Goal: Task Accomplishment & Management: Manage account settings

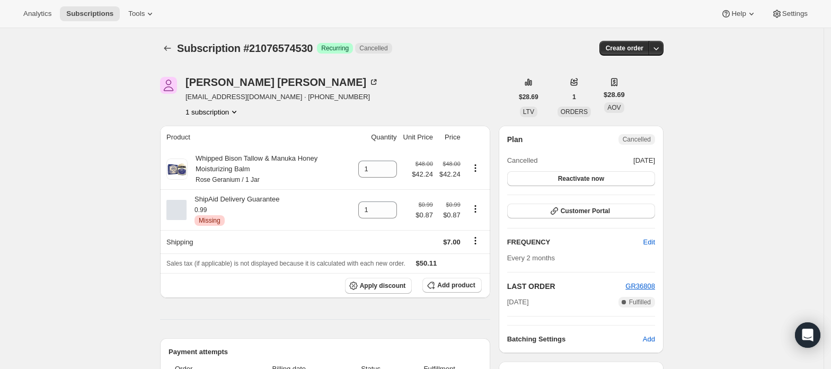
click at [203, 113] on button "1 subscription" at bounding box center [213, 112] width 54 height 11
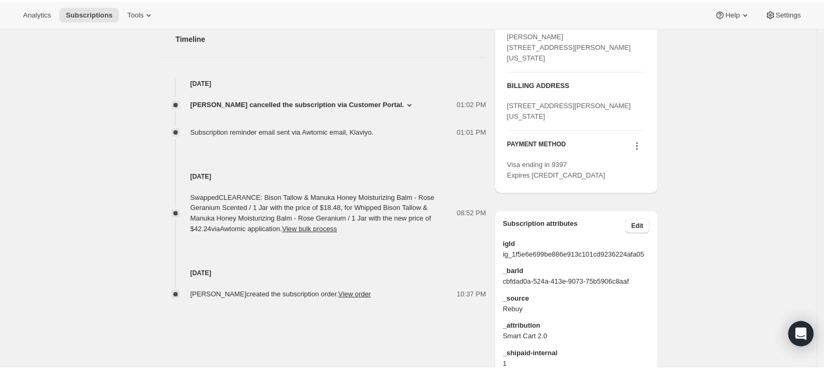
scroll to position [352, 0]
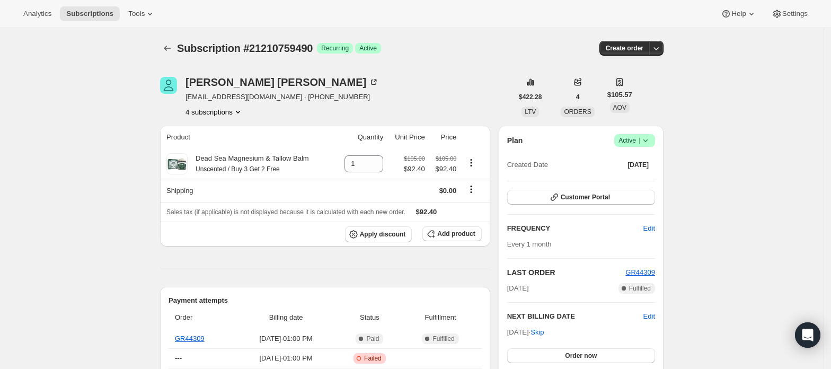
click at [234, 111] on button "4 subscriptions" at bounding box center [215, 112] width 58 height 11
click at [225, 151] on span "21205549378" at bounding box center [218, 150] width 74 height 11
click at [240, 111] on icon "Product actions" at bounding box center [238, 112] width 11 height 11
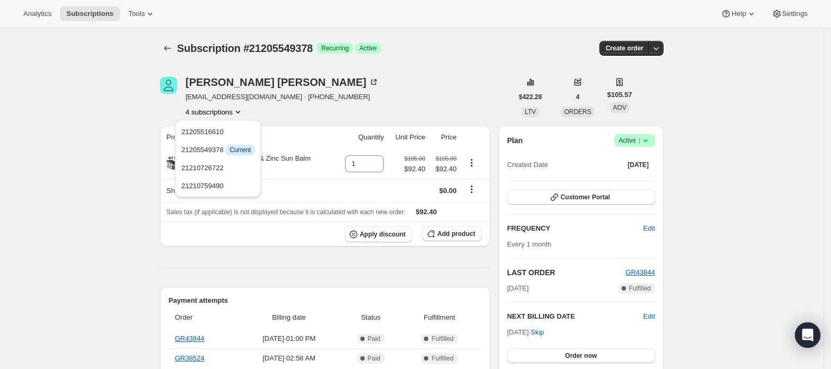
click at [232, 122] on div "21205516610 21205549378 Info Current 21210726722 21210759490" at bounding box center [218, 158] width 86 height 77
click at [230, 128] on span "21205516610" at bounding box center [218, 132] width 74 height 11
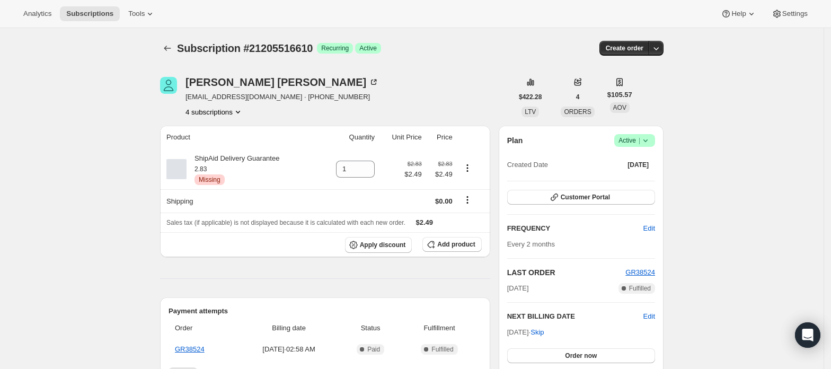
click at [233, 113] on button "4 subscriptions" at bounding box center [215, 112] width 58 height 11
click at [225, 148] on span "21205549378" at bounding box center [218, 150] width 74 height 11
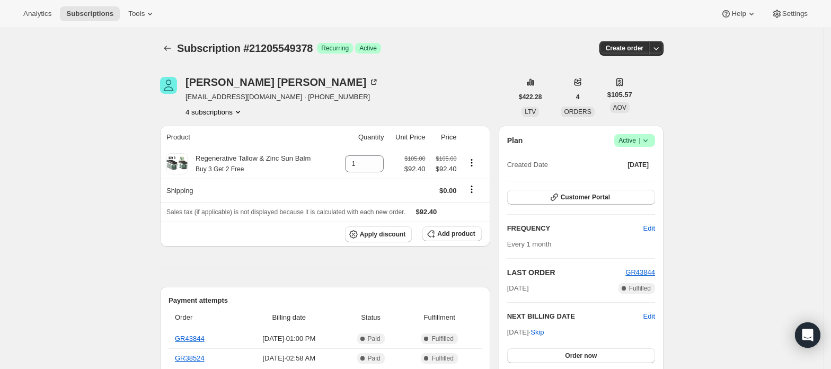
click at [641, 140] on span "Active |" at bounding box center [635, 140] width 32 height 11
click at [638, 176] on span "Cancel subscription" at bounding box center [639, 180] width 60 height 8
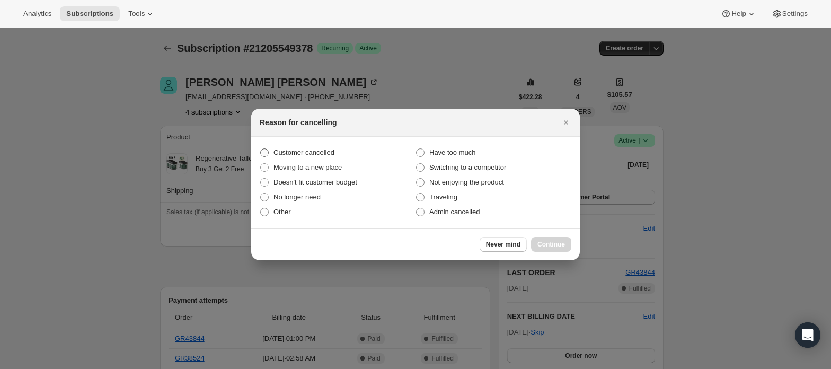
click at [323, 148] on span "Customer cancelled" at bounding box center [304, 152] width 61 height 8
click at [261, 148] on input "Customer cancelled" at bounding box center [260, 148] width 1 height 1
radio input "true"
click at [540, 245] on span "Continue" at bounding box center [552, 244] width 28 height 8
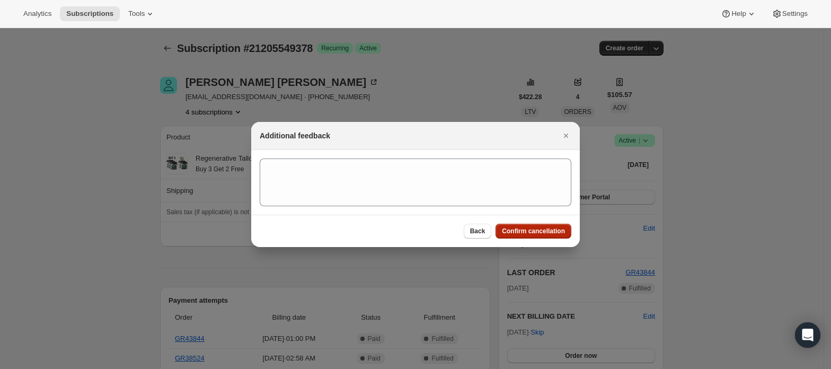
click at [544, 230] on span "Confirm cancellation" at bounding box center [533, 231] width 63 height 8
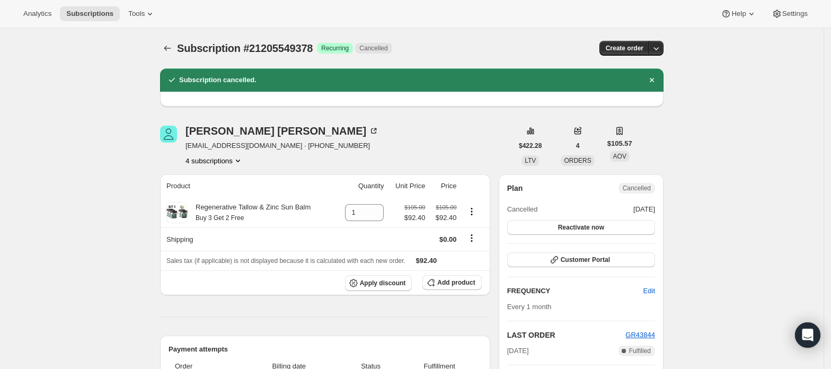
click at [221, 160] on button "4 subscriptions" at bounding box center [215, 160] width 58 height 11
click at [230, 214] on span "21210726722" at bounding box center [218, 217] width 74 height 11
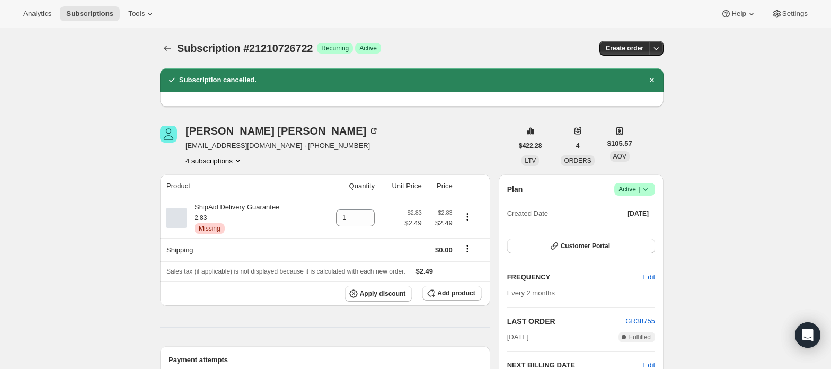
click at [236, 164] on icon "Product actions" at bounding box center [238, 160] width 11 height 11
click at [230, 180] on span "21205516610" at bounding box center [218, 181] width 74 height 11
click at [635, 190] on span "Active |" at bounding box center [635, 189] width 32 height 11
click at [635, 225] on span "Cancel subscription" at bounding box center [639, 228] width 60 height 8
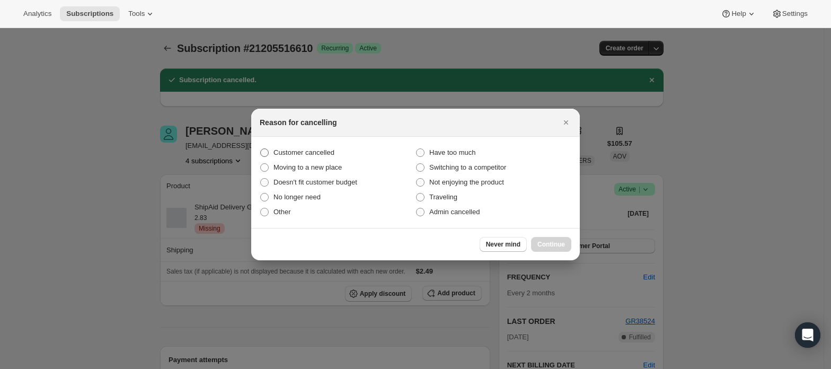
click at [316, 152] on span "Customer cancelled" at bounding box center [304, 152] width 61 height 8
click at [261, 149] on input "Customer cancelled" at bounding box center [260, 148] width 1 height 1
radio input "true"
click at [550, 238] on button "Continue" at bounding box center [551, 244] width 40 height 15
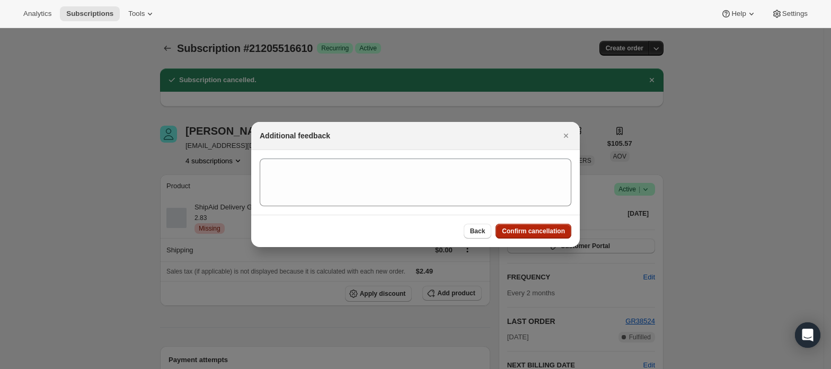
click at [554, 232] on span "Confirm cancellation" at bounding box center [533, 231] width 63 height 8
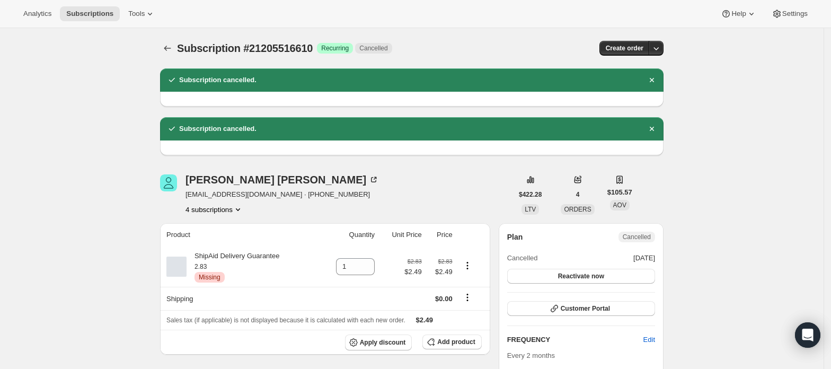
drag, startPoint x: 235, startPoint y: 211, endPoint x: 227, endPoint y: 213, distance: 8.9
click at [232, 211] on button "4 subscriptions" at bounding box center [215, 209] width 58 height 11
click at [215, 245] on span "21205549378" at bounding box center [202, 247] width 42 height 8
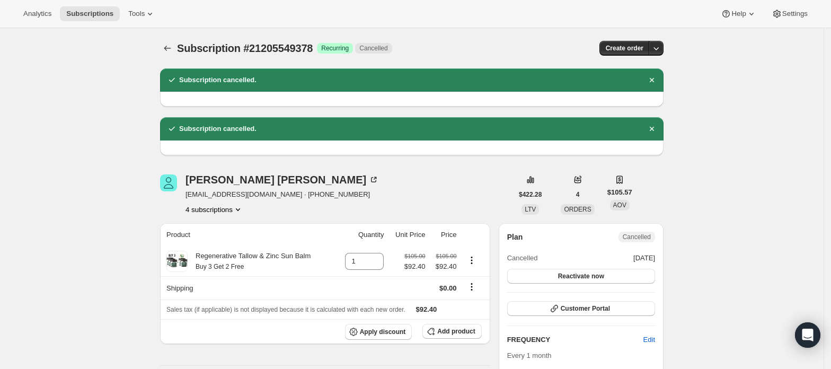
click at [215, 212] on button "4 subscriptions" at bounding box center [215, 209] width 58 height 11
click at [221, 266] on span "21210726722" at bounding box center [202, 265] width 42 height 8
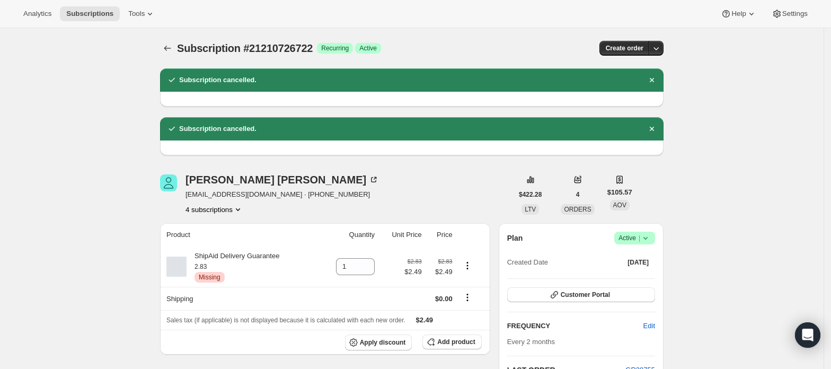
click at [222, 213] on button "4 subscriptions" at bounding box center [215, 209] width 58 height 11
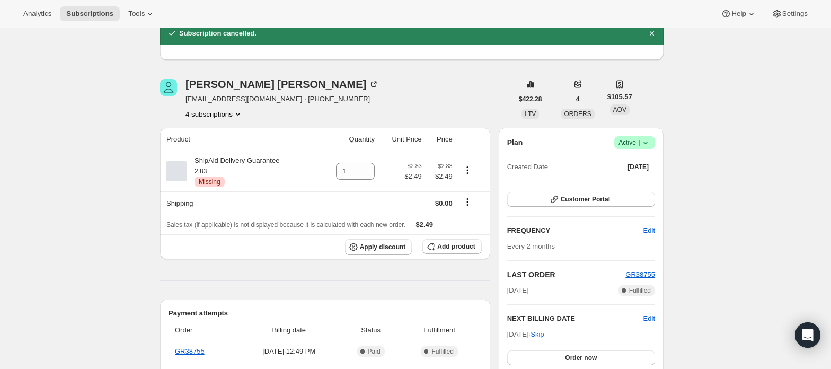
scroll to position [71, 0]
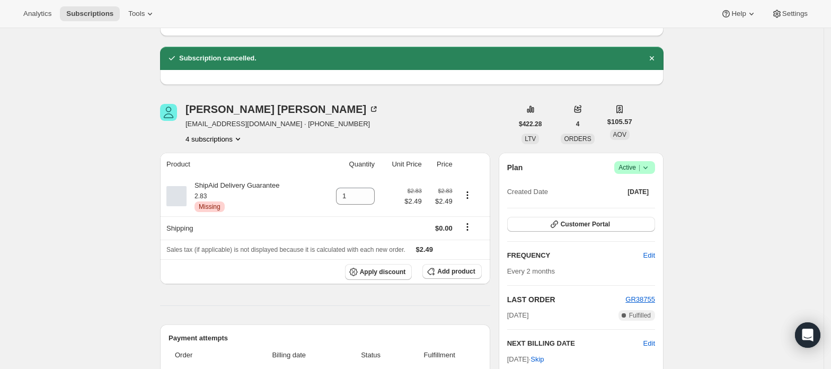
click at [222, 141] on button "4 subscriptions" at bounding box center [215, 139] width 58 height 11
click at [222, 157] on span "21205516610" at bounding box center [202, 159] width 42 height 8
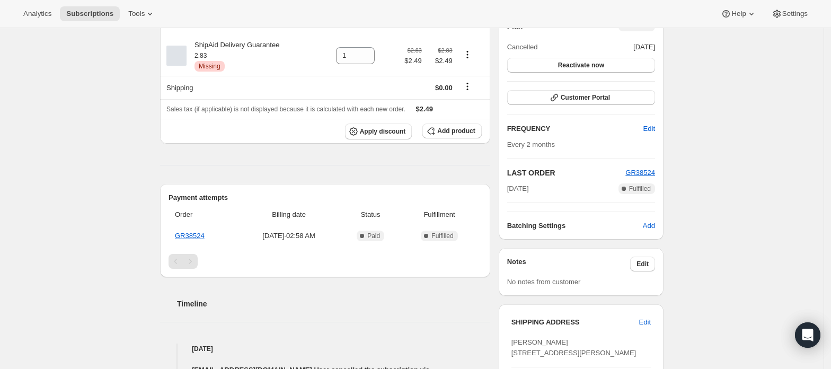
scroll to position [212, 0]
click at [193, 236] on link "GR38524" at bounding box center [190, 235] width 30 height 8
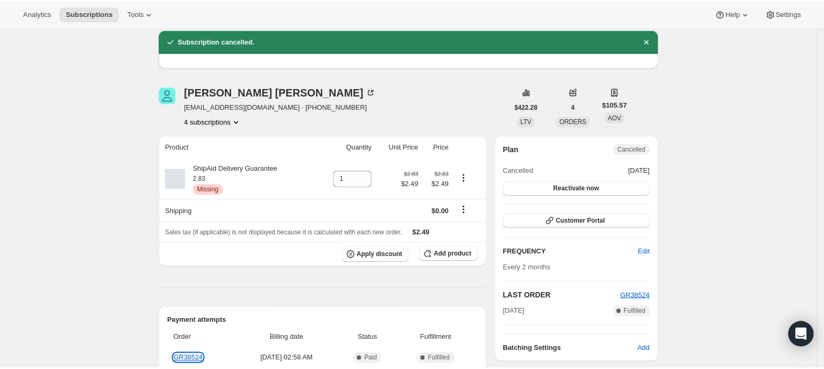
scroll to position [0, 0]
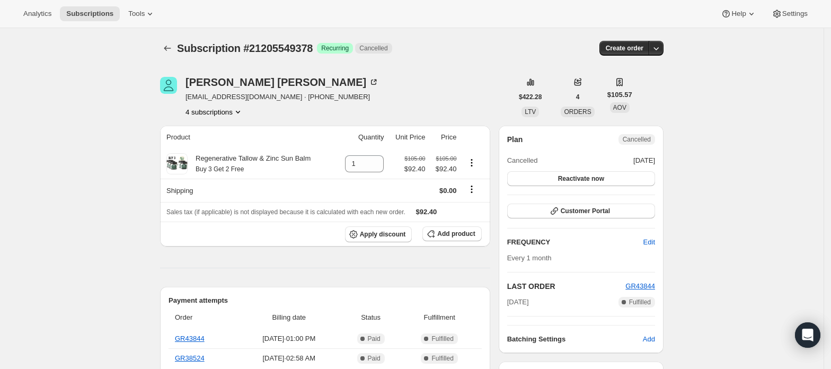
click at [234, 113] on button "4 subscriptions" at bounding box center [215, 112] width 58 height 11
click at [227, 130] on span "21205516610" at bounding box center [218, 132] width 74 height 11
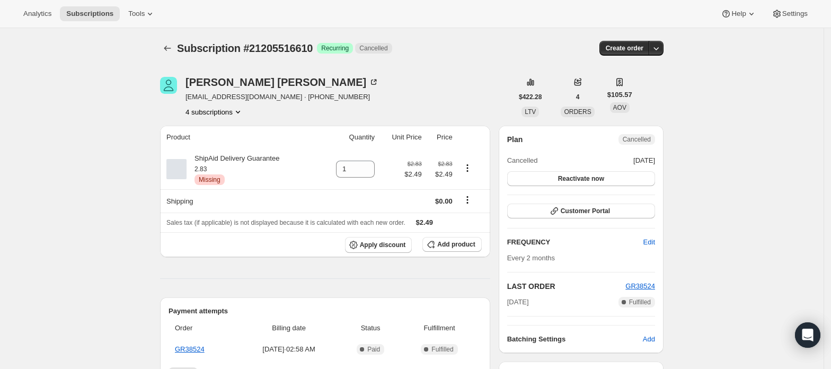
click at [230, 113] on button "4 subscriptions" at bounding box center [215, 112] width 58 height 11
click at [233, 145] on span "21205549378" at bounding box center [218, 150] width 74 height 11
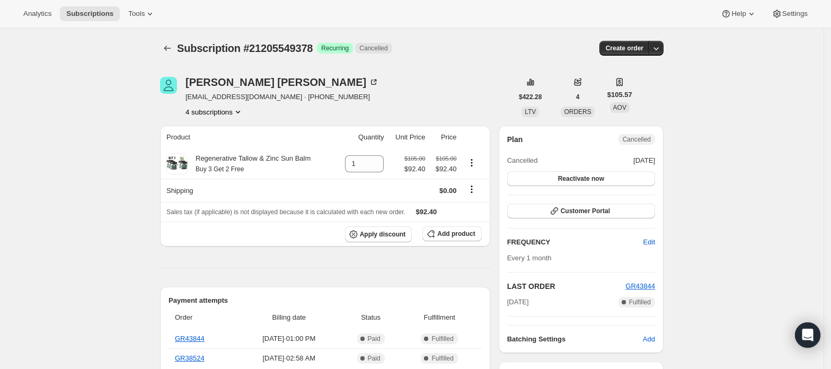
click at [230, 115] on button "4 subscriptions" at bounding box center [215, 112] width 58 height 11
click at [235, 170] on span "21210726722" at bounding box center [218, 168] width 74 height 11
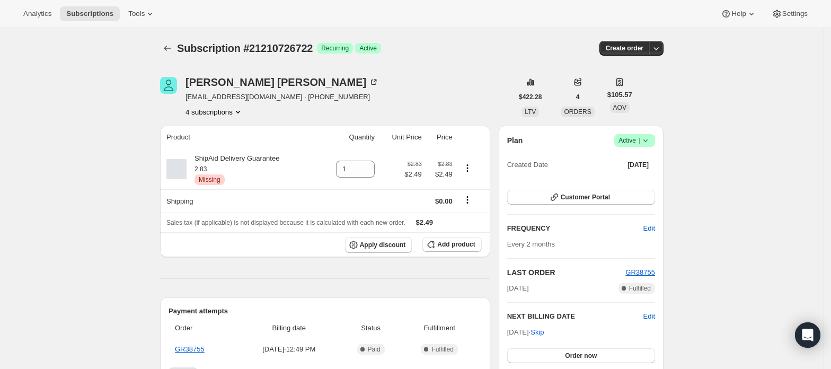
click at [234, 111] on button "4 subscriptions" at bounding box center [215, 112] width 58 height 11
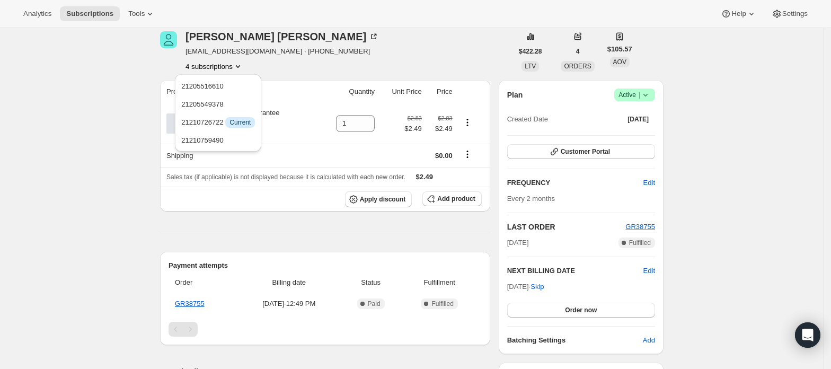
scroll to position [71, 0]
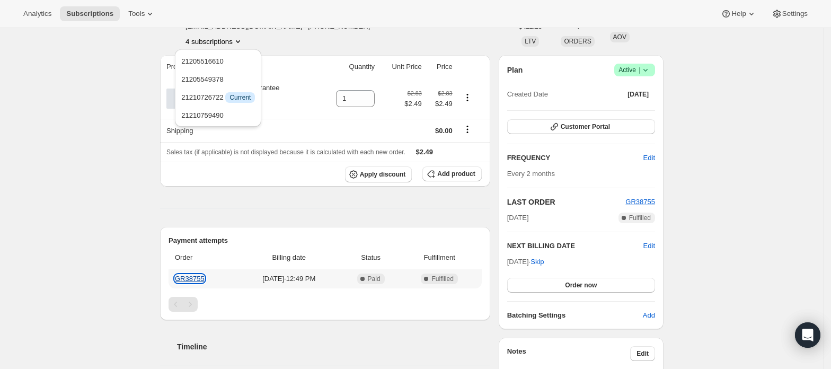
click at [202, 281] on link "GR38755" at bounding box center [190, 279] width 30 height 8
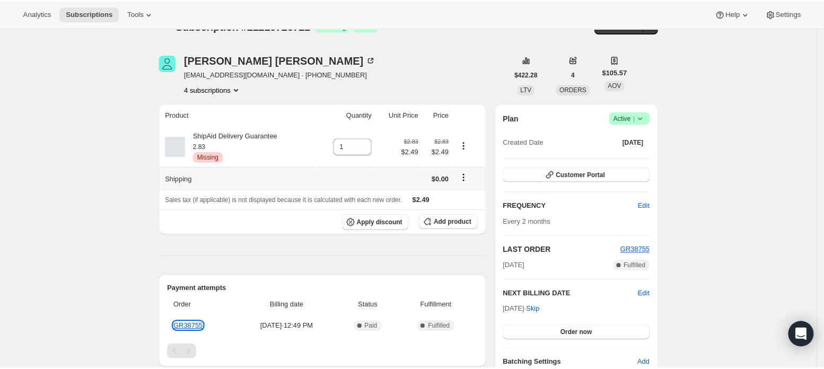
scroll to position [0, 0]
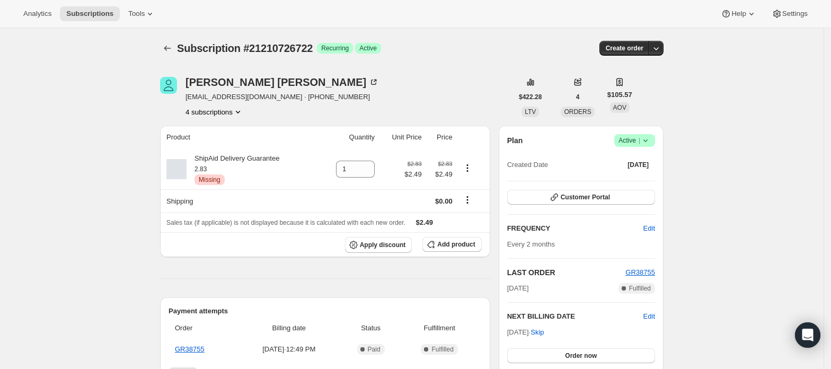
click at [234, 113] on button "4 subscriptions" at bounding box center [215, 112] width 58 height 11
click at [225, 187] on span "21210759490" at bounding box center [218, 186] width 74 height 11
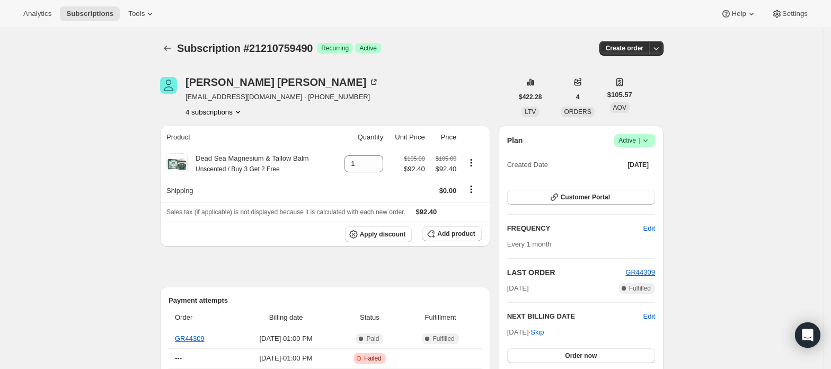
click at [217, 109] on button "4 subscriptions" at bounding box center [215, 112] width 58 height 11
click at [235, 145] on span "21205549378" at bounding box center [218, 150] width 74 height 11
